Goal: Check status: Check status

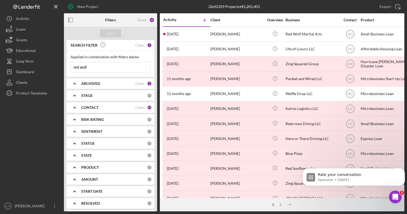
drag, startPoint x: 94, startPoint y: 64, endPoint x: 62, endPoint y: 63, distance: 31.7
click at [62, 63] on div "New Project 32 of 2359 Projects • $1,201,401 red wolf Export Icon/Export Filter…" at bounding box center [204, 106] width 402 height 212
type input "t"
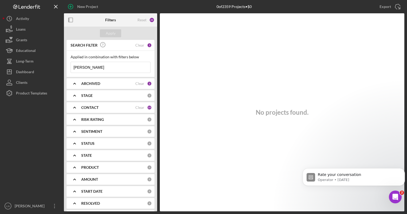
drag, startPoint x: 98, startPoint y: 66, endPoint x: 69, endPoint y: 64, distance: 29.1
click at [69, 64] on div "Applied in combination with filters below [PERSON_NAME] Icon/Menu Close" at bounding box center [111, 64] width 88 height 26
type input "sunshine"
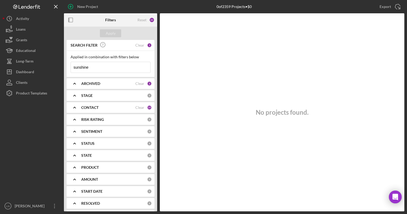
click at [95, 66] on input "sunshine" at bounding box center [110, 67] width 79 height 11
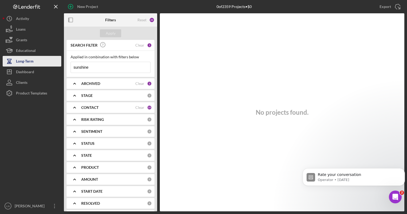
drag, startPoint x: 113, startPoint y: 66, endPoint x: 33, endPoint y: 63, distance: 80.0
click at [33, 63] on div "New Project 0 of 2359 Projects • $0 sunshine Export Icon/Export Filters Reset 2…" at bounding box center [204, 106] width 402 height 212
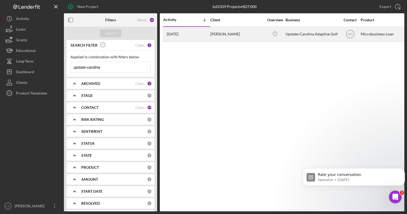
type input "upstate-carolina"
click at [282, 36] on div "Icon/Info" at bounding box center [275, 34] width 20 height 14
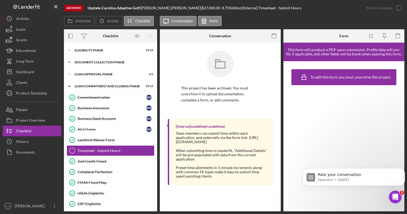
click at [113, 63] on div "Document Collection Phase" at bounding box center [113, 62] width 76 height 3
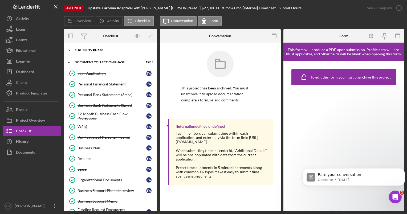
click at [108, 51] on div "Eligibility Phase" at bounding box center [113, 50] width 76 height 3
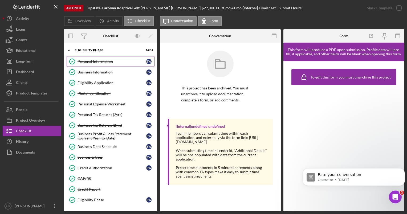
click at [102, 63] on div "Personal Information" at bounding box center [112, 61] width 69 height 4
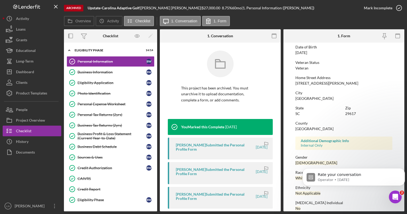
scroll to position [80, 0]
